Goal: Information Seeking & Learning: Find specific fact

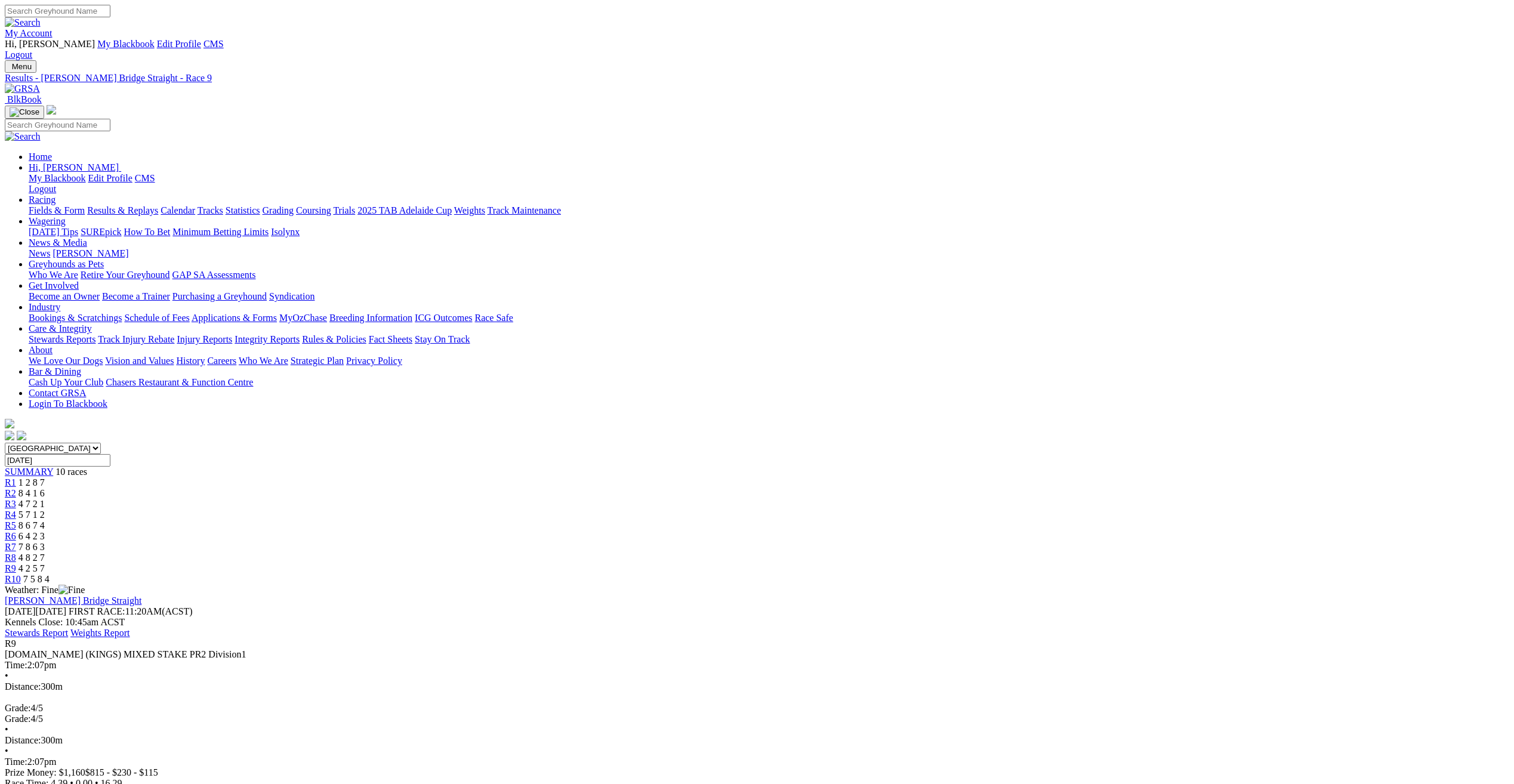
click at [16, 552] on link "R8" at bounding box center [11, 557] width 12 height 10
click at [16, 563] on link "R9" at bounding box center [11, 568] width 12 height 10
click at [49, 574] on span "7 5 8 4" at bounding box center [36, 579] width 26 height 10
